Goal: Information Seeking & Learning: Find specific page/section

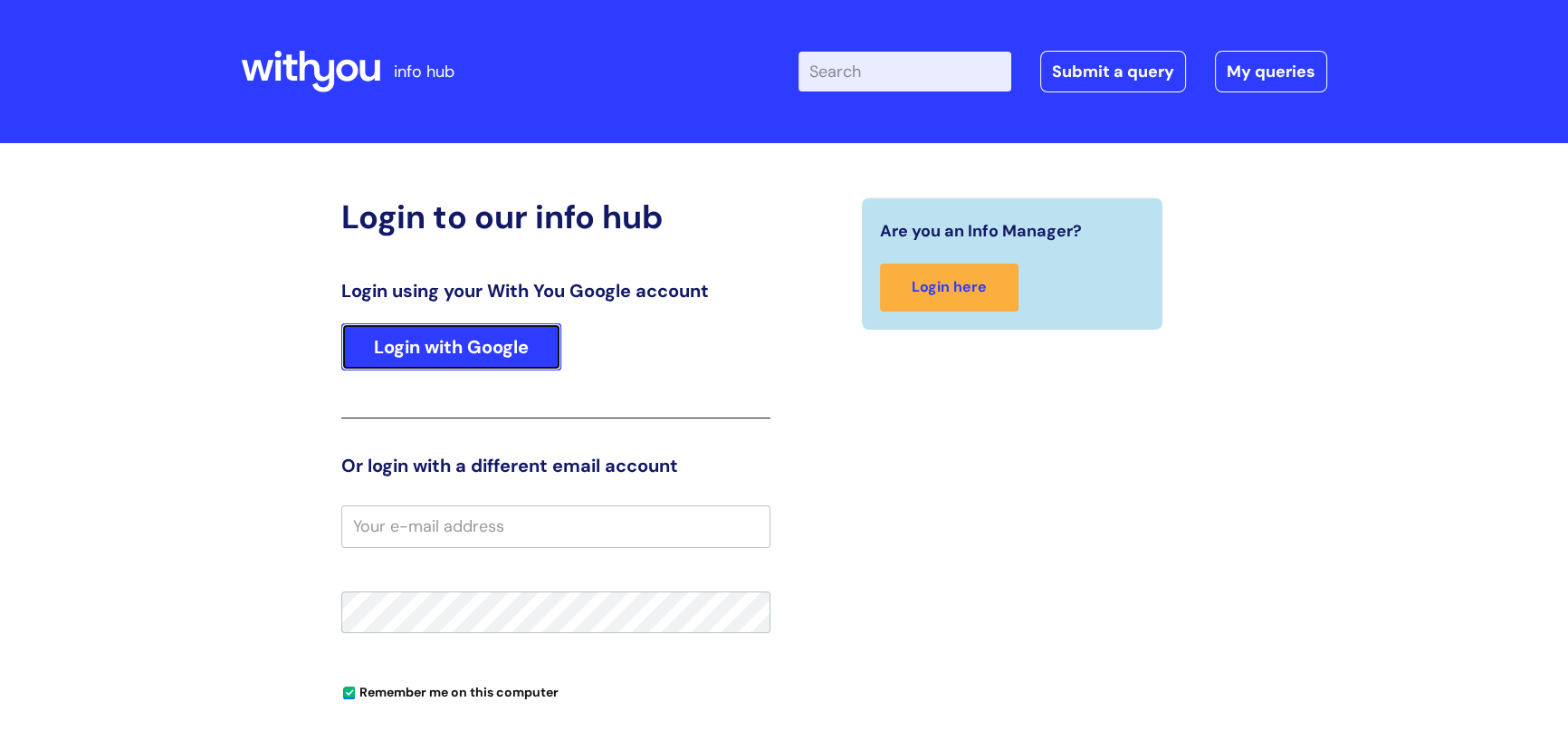
click at [460, 349] on link "Login with Google" at bounding box center [451, 347] width 220 height 47
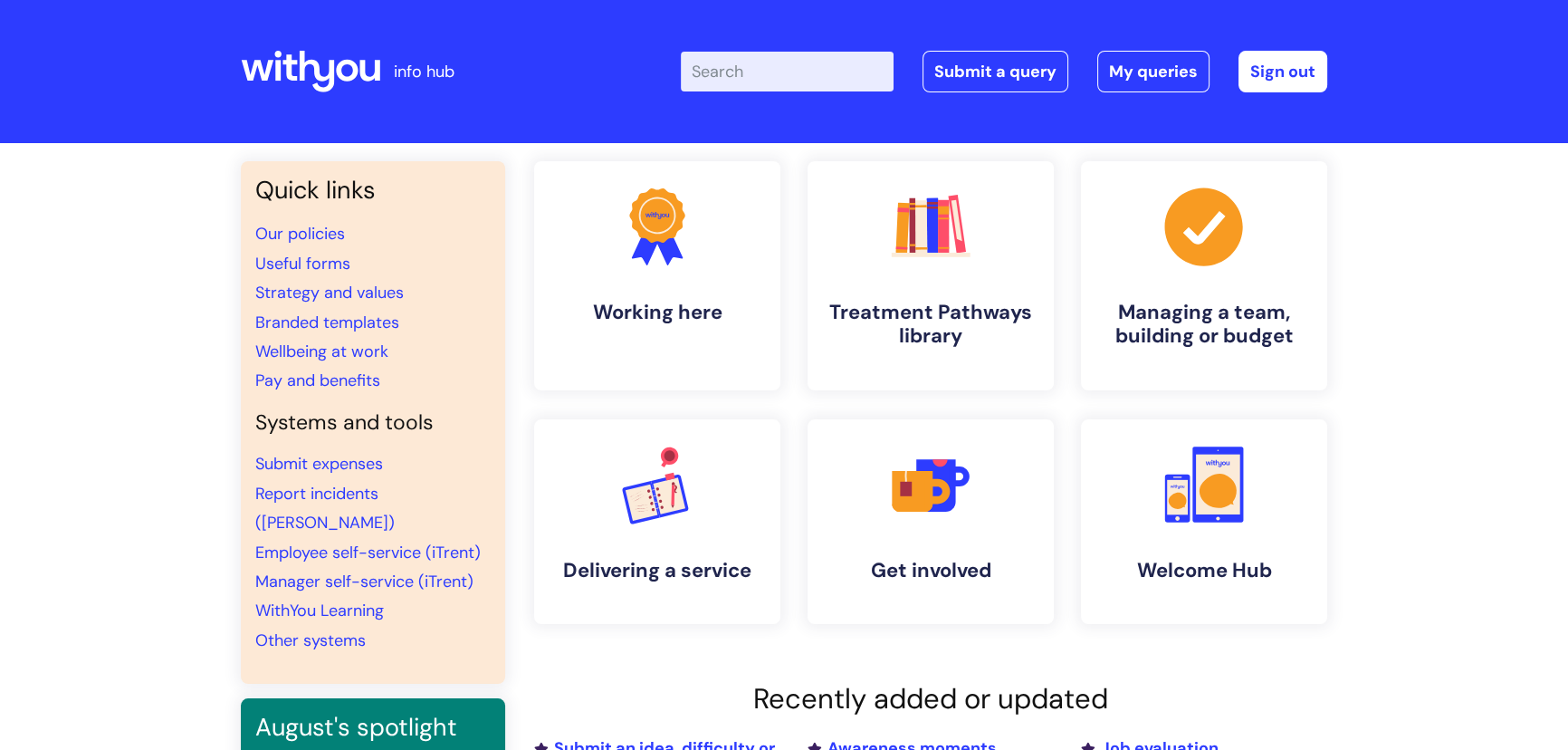
click at [745, 80] on input "Enter your search term here..." at bounding box center [787, 71] width 213 height 40
type input "london offi"
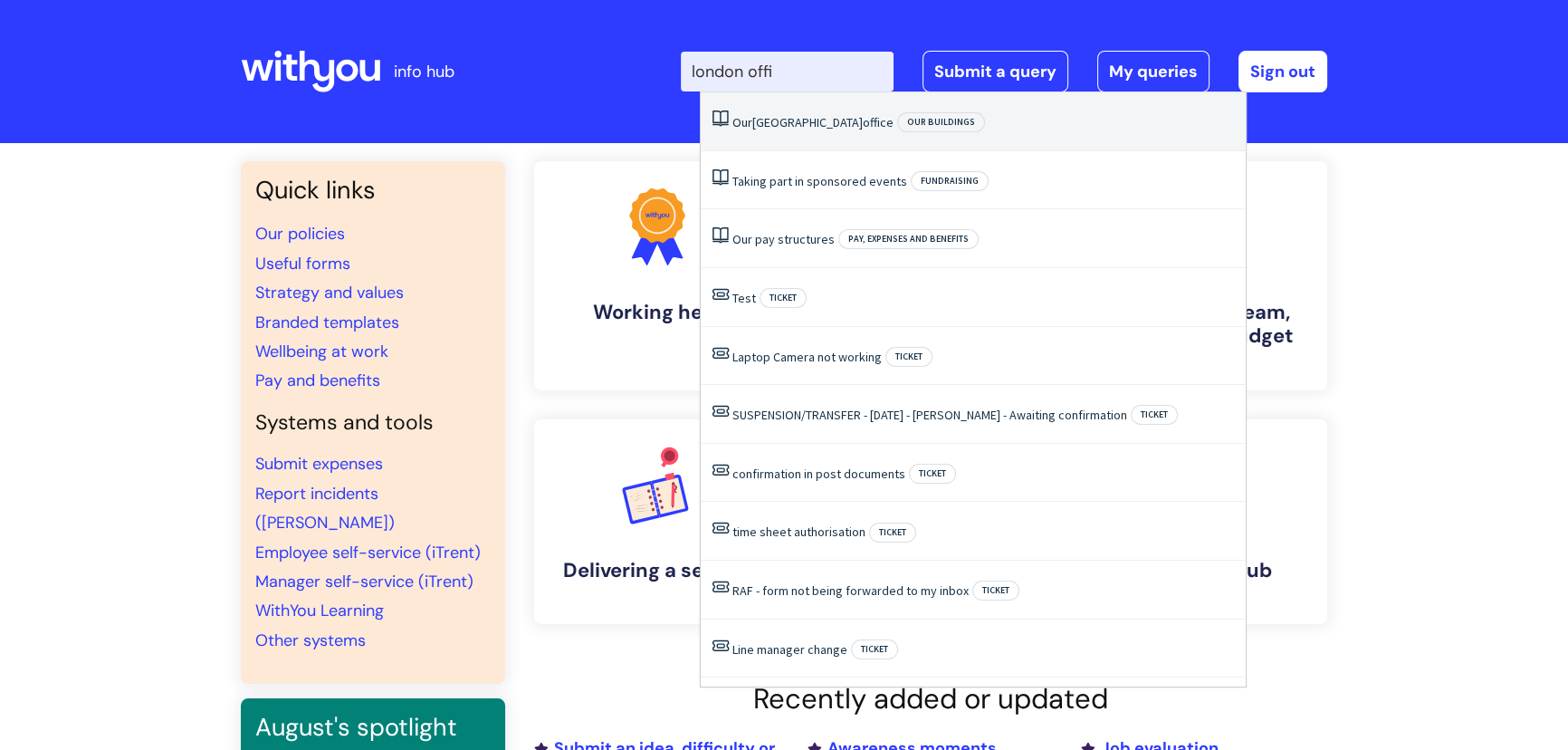
click at [897, 114] on span "Our buildings" at bounding box center [941, 122] width 88 height 20
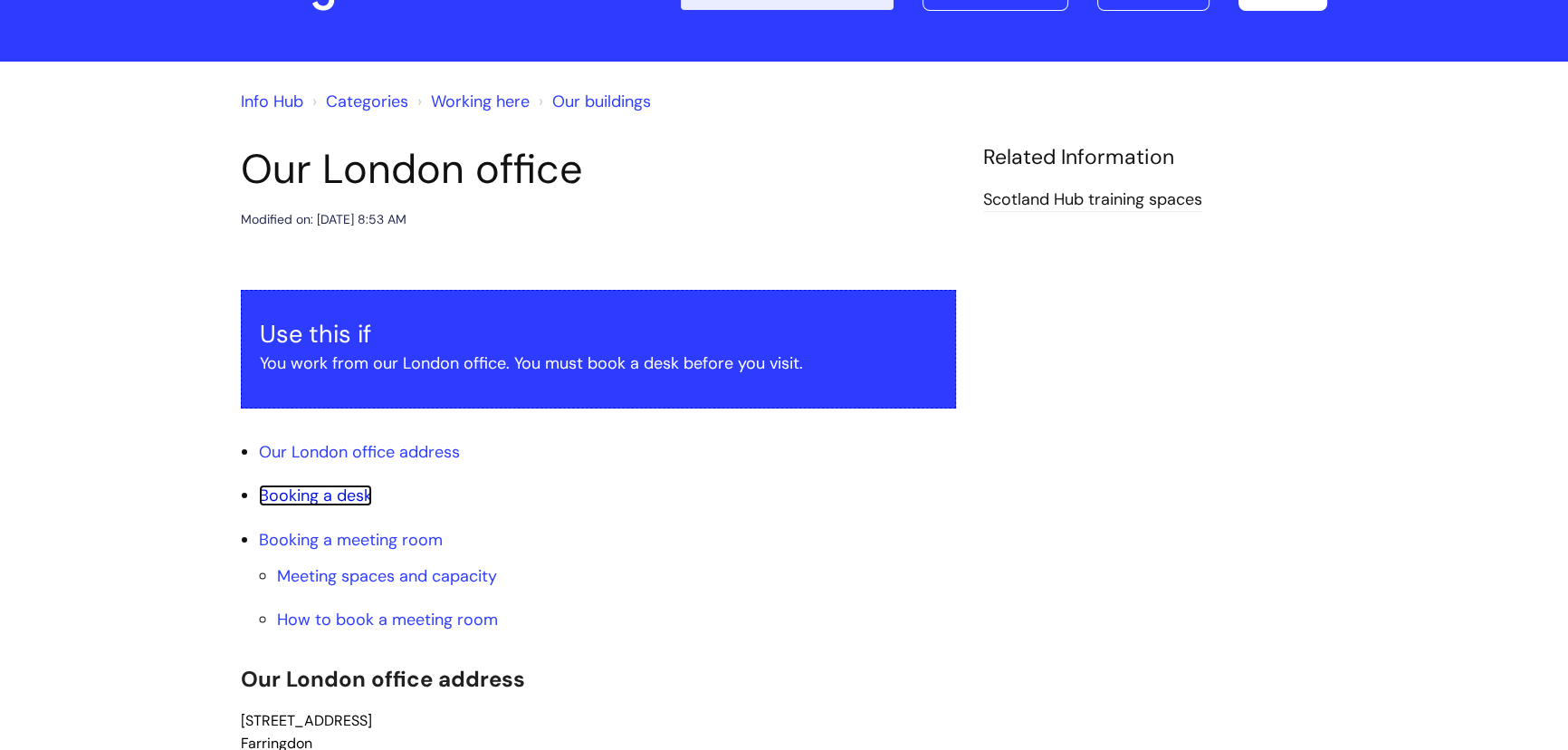
click at [353, 499] on link "Booking a desk" at bounding box center [316, 495] width 113 height 21
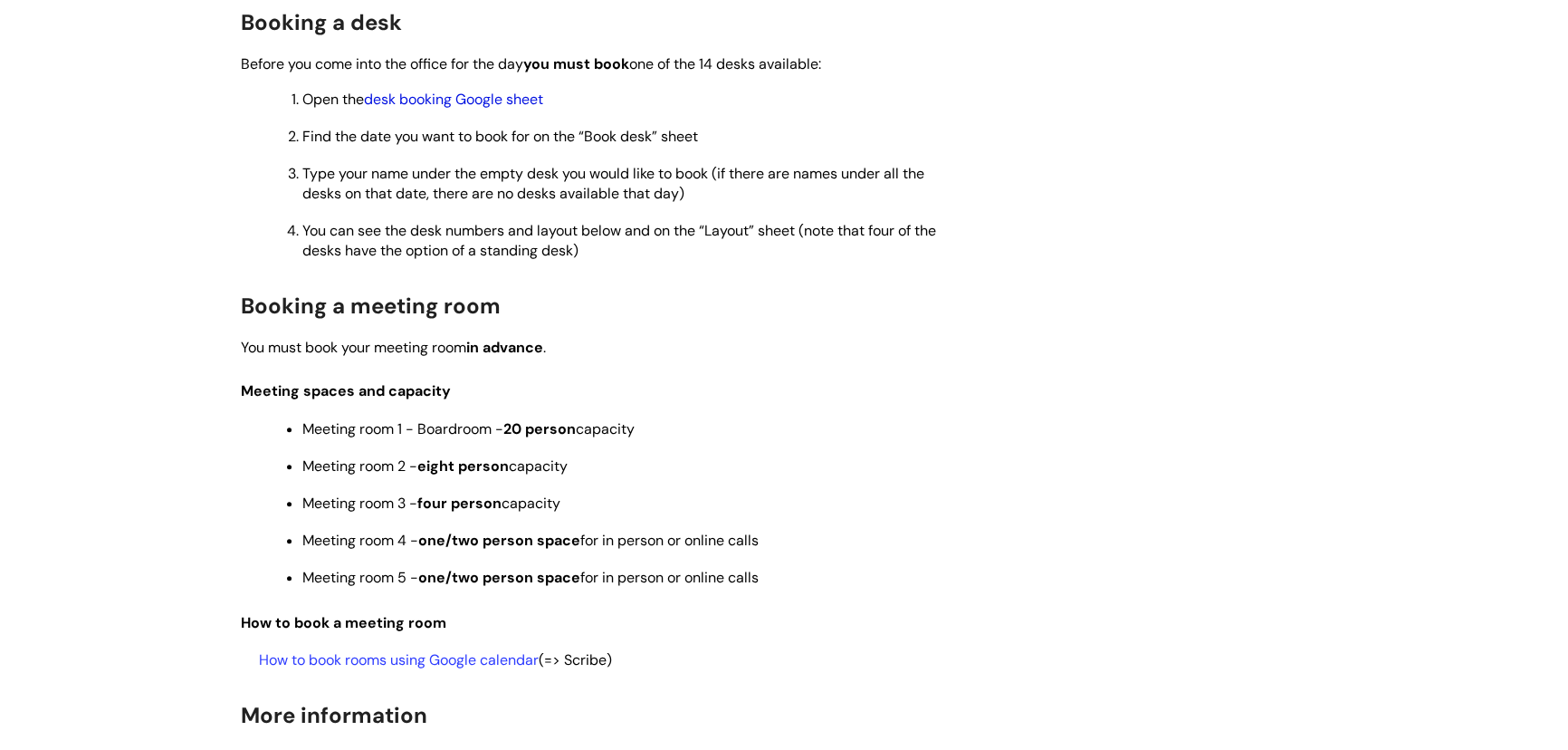
click at [451, 100] on link "desk booking Google sheet" at bounding box center [453, 99] width 179 height 20
